Goal: Information Seeking & Learning: Learn about a topic

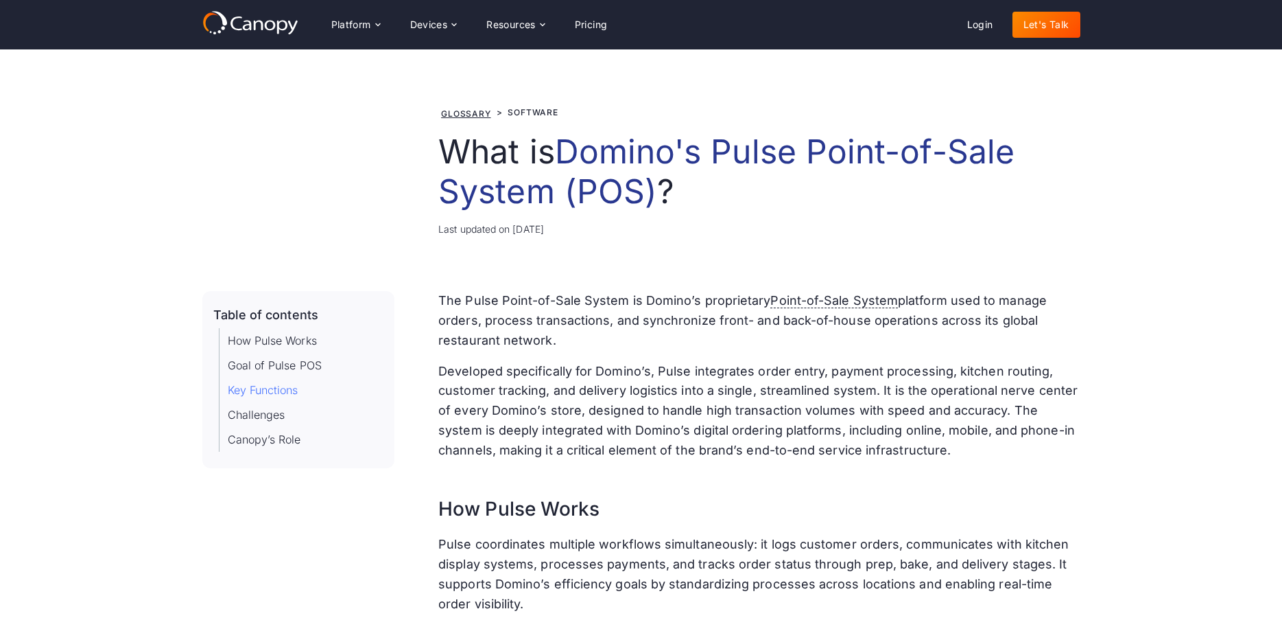
click at [275, 389] on link "Key Functions" at bounding box center [263, 390] width 71 height 16
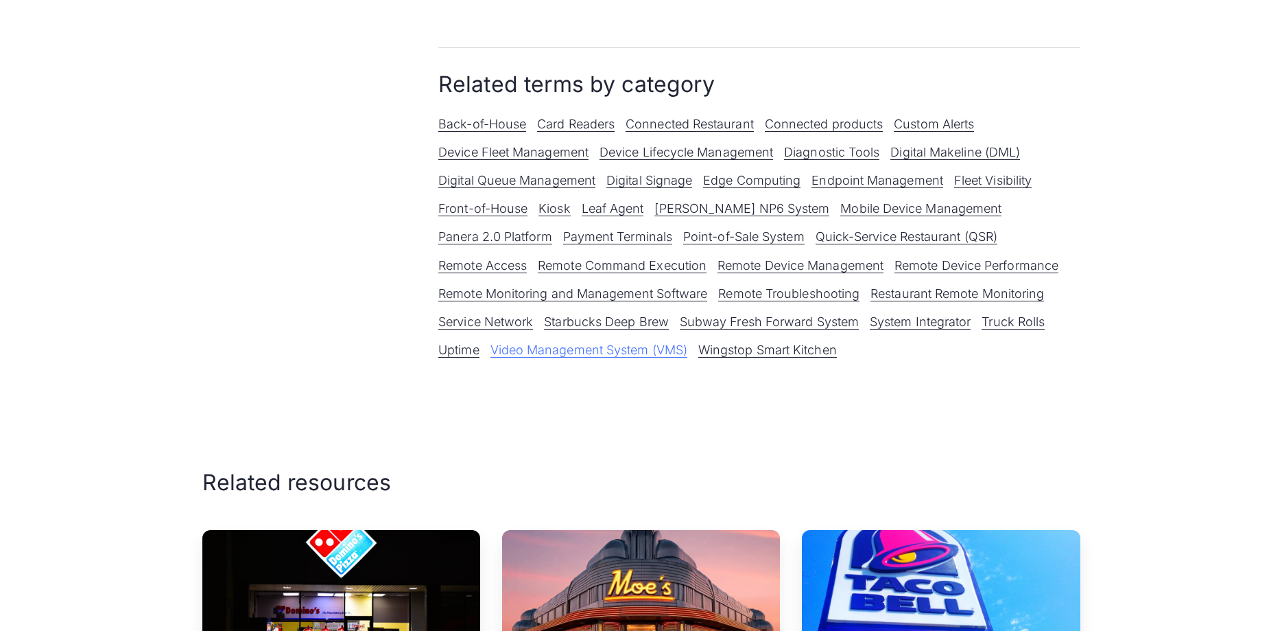
scroll to position [1463, 0]
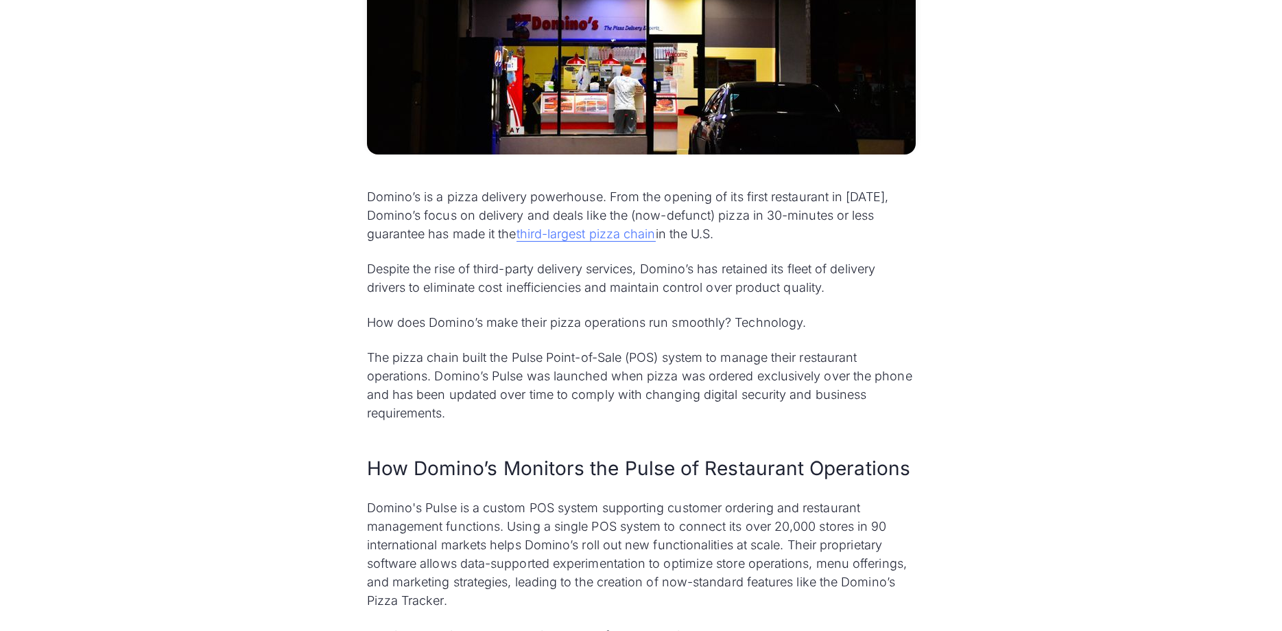
scroll to position [630, 0]
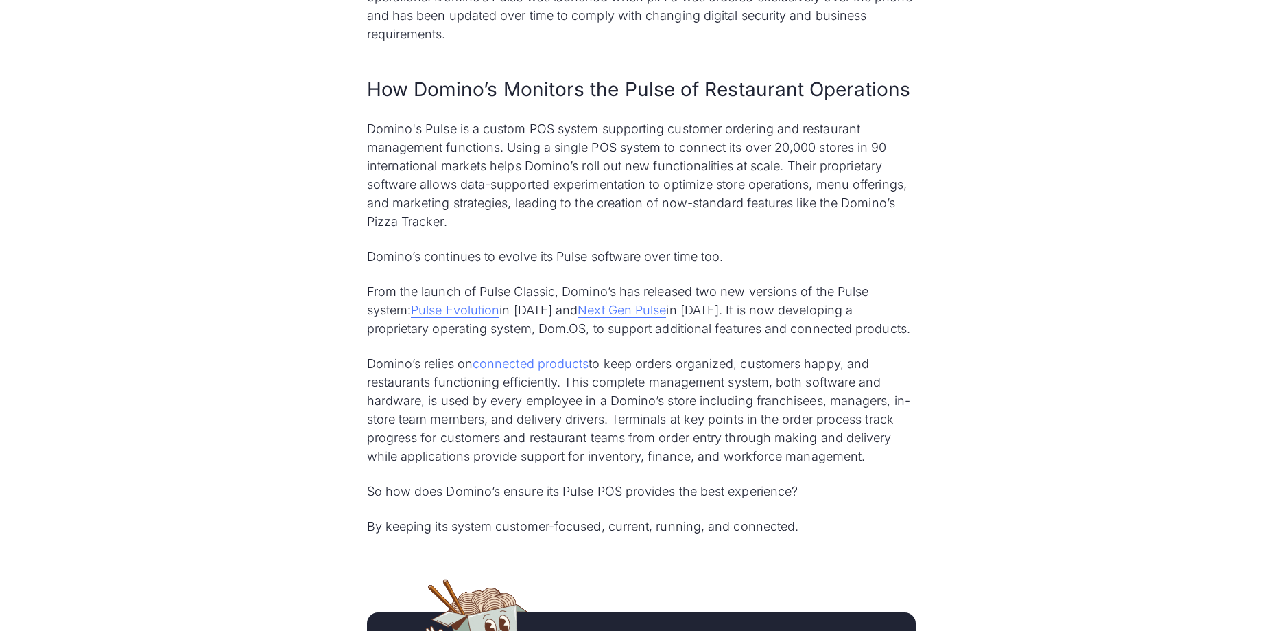
scroll to position [980, 0]
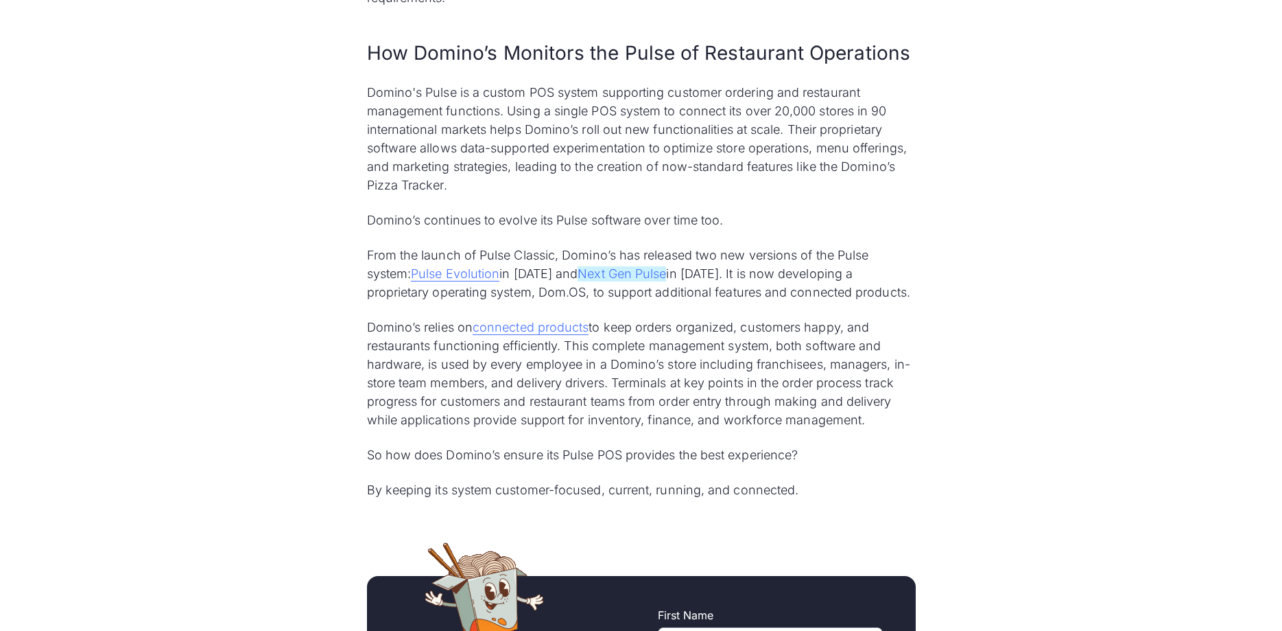
click at [653, 277] on link "Next Gen Pulse" at bounding box center [622, 273] width 89 height 15
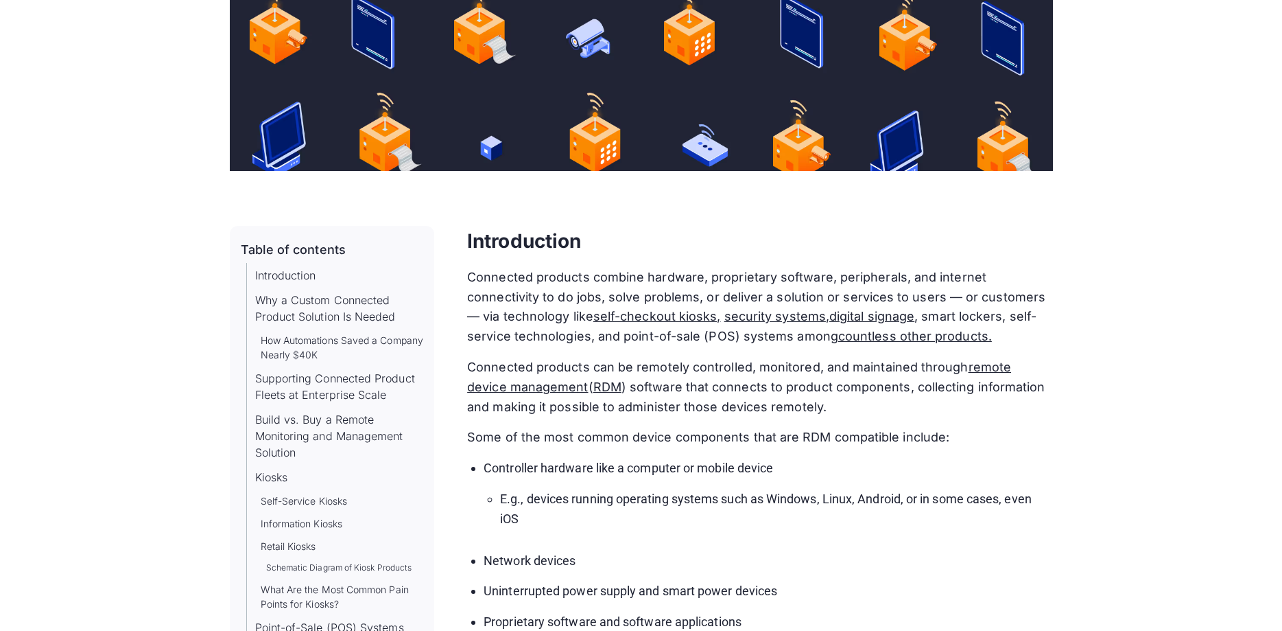
scroll to position [630, 0]
